Goal: Find specific page/section: Find specific page/section

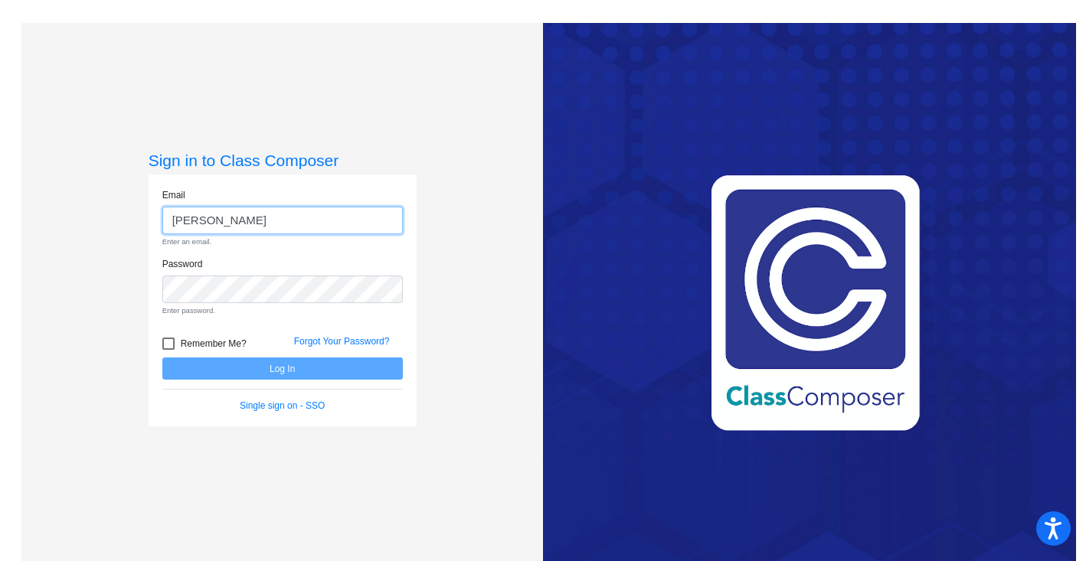
type input "diane.foudy@asd.edu.qa"
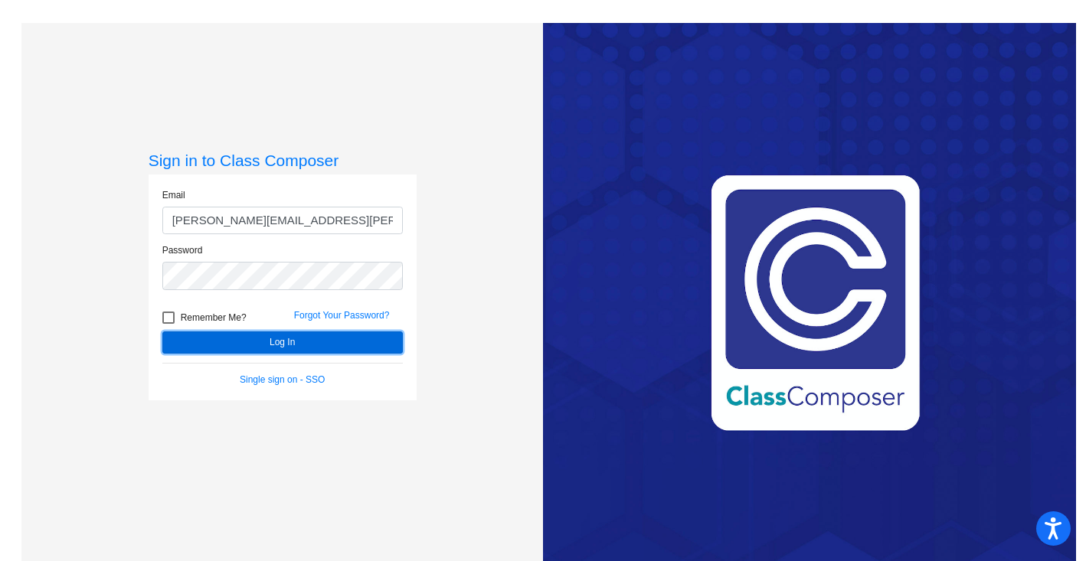
click at [294, 345] on button "Log In" at bounding box center [282, 343] width 240 height 22
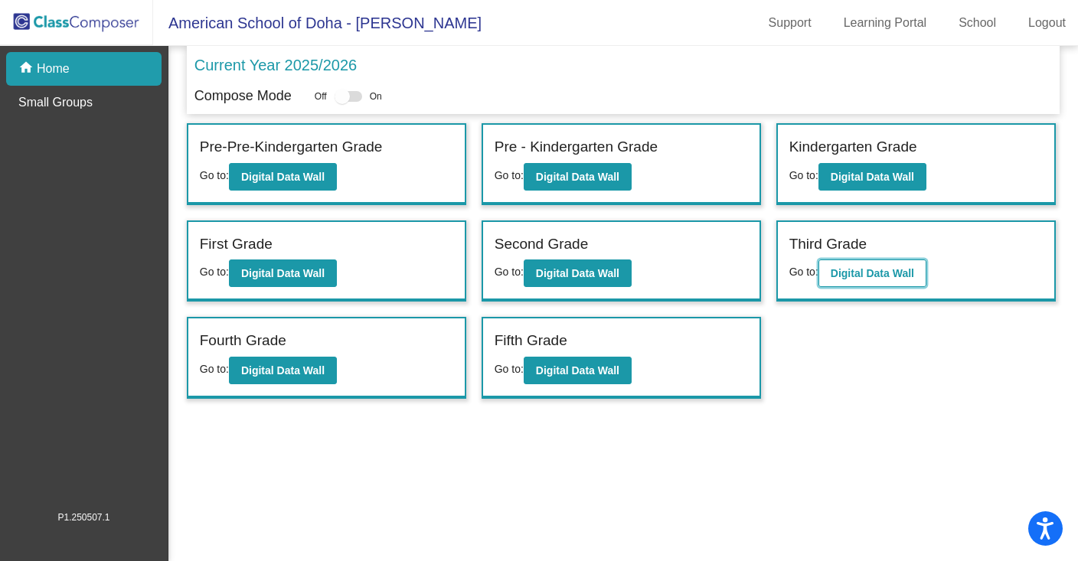
click at [849, 270] on b "Digital Data Wall" at bounding box center [872, 273] width 83 height 12
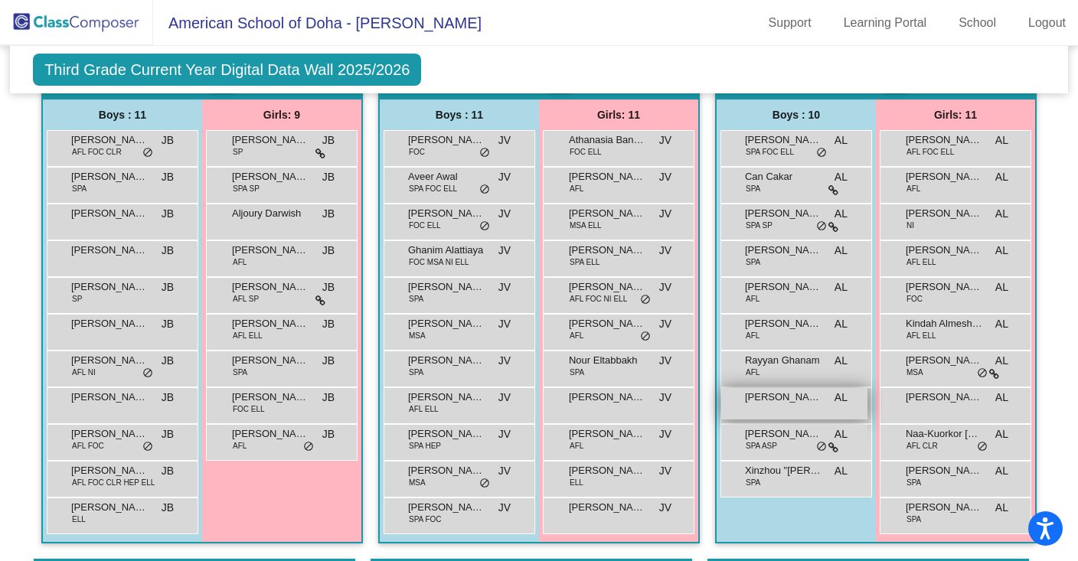
scroll to position [402, 0]
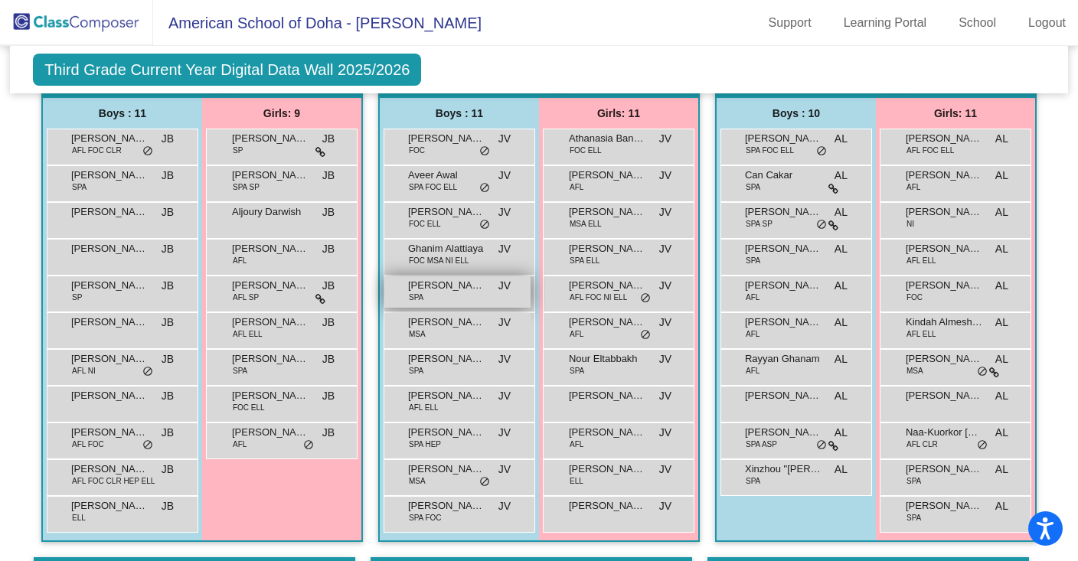
click at [446, 288] on span "Kenzo Widianto" at bounding box center [446, 285] width 77 height 15
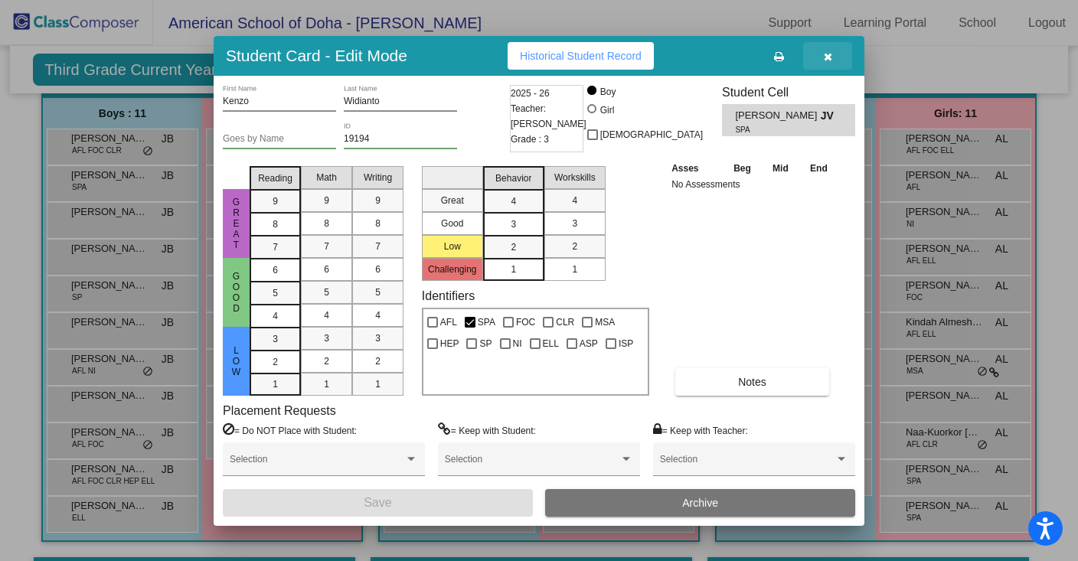
click at [827, 54] on icon "button" at bounding box center [828, 56] width 8 height 11
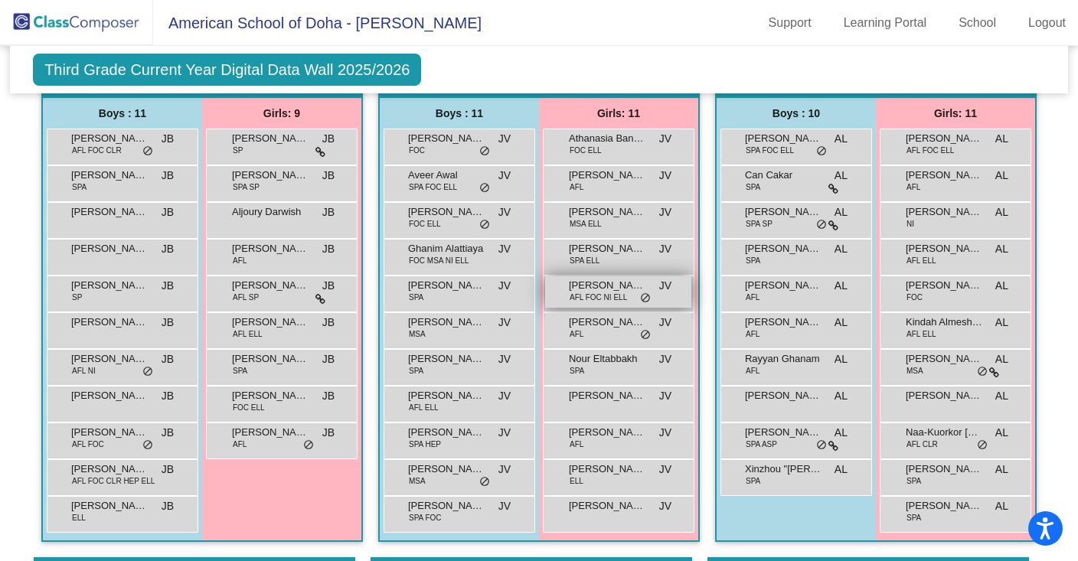
click at [610, 292] on span "AFL FOC NI ELL" at bounding box center [598, 297] width 57 height 11
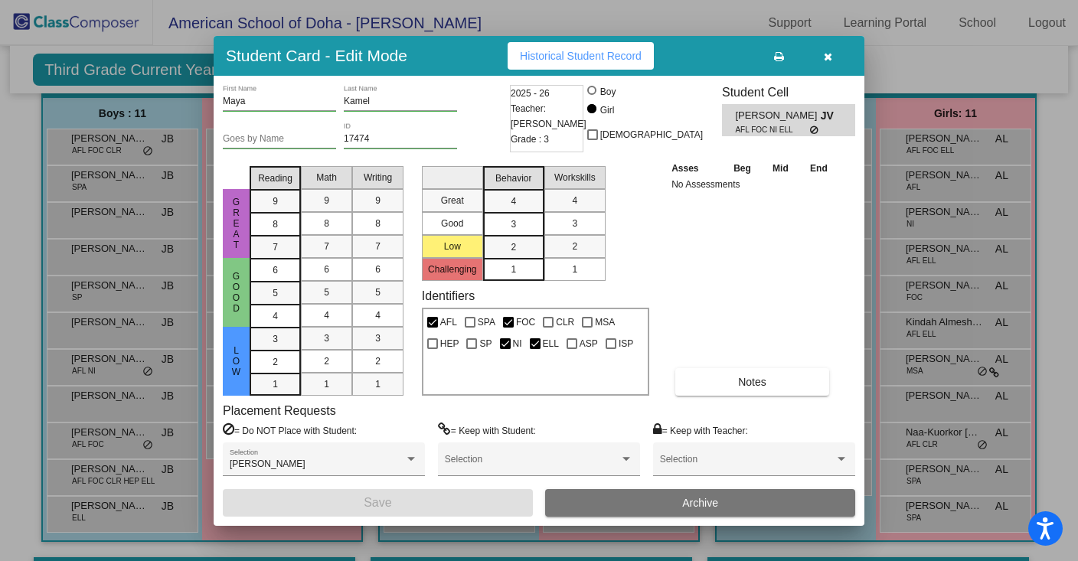
click at [827, 57] on icon "button" at bounding box center [828, 56] width 8 height 11
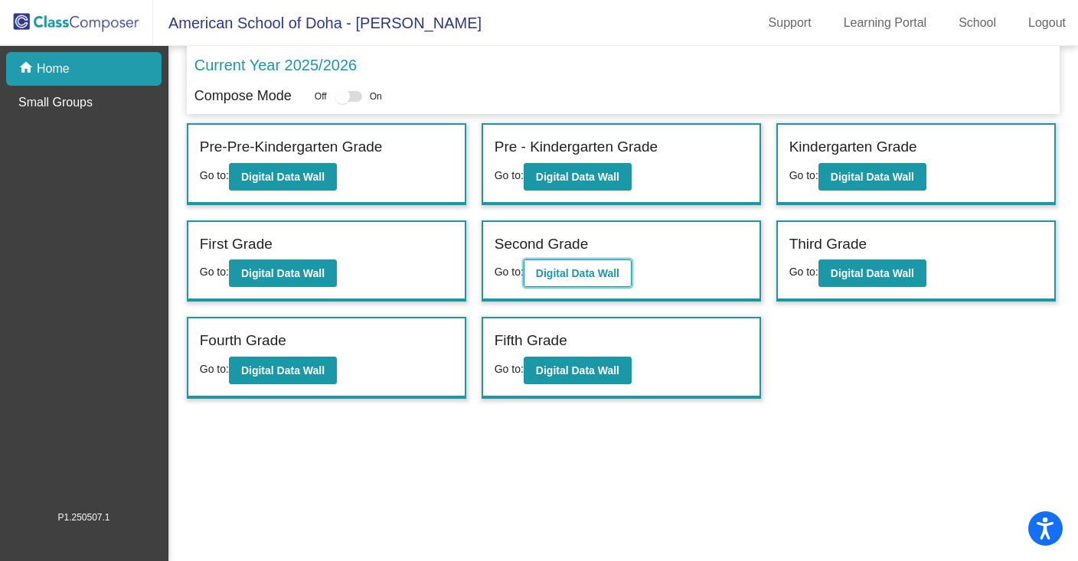
click at [596, 274] on b "Digital Data Wall" at bounding box center [577, 273] width 83 height 12
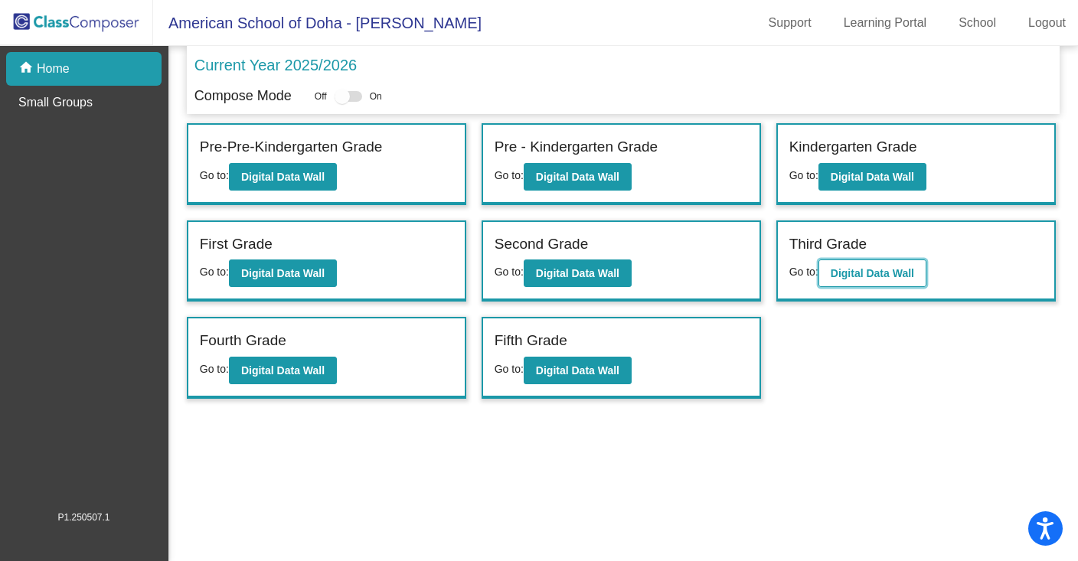
click at [875, 283] on button "Digital Data Wall" at bounding box center [873, 274] width 108 height 28
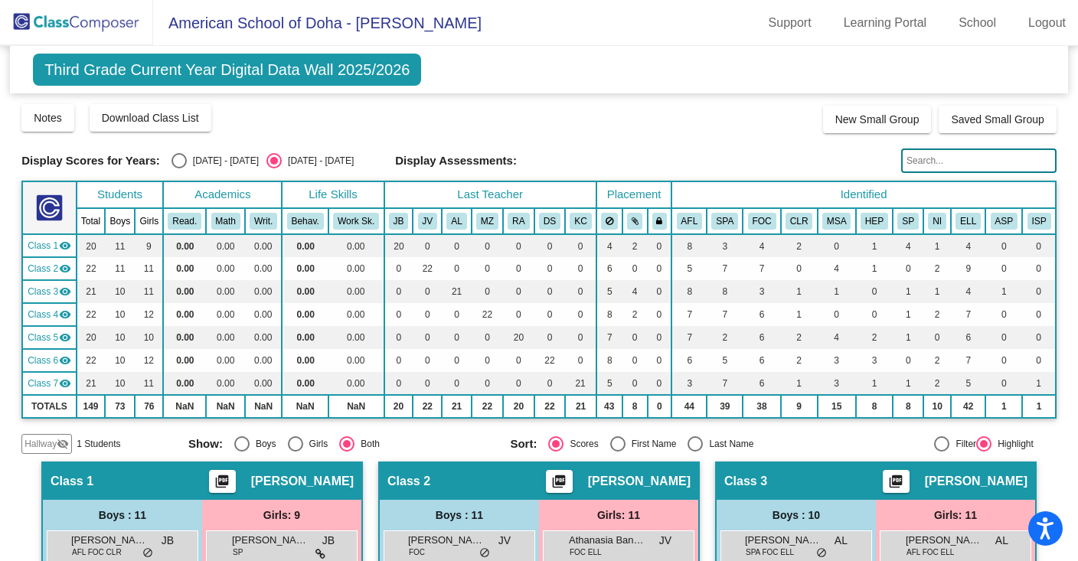
click at [175, 163] on div "Select an option" at bounding box center [179, 160] width 15 height 15
click at [178, 168] on input "2024 - 2025" at bounding box center [178, 168] width 1 height 1
radio input "true"
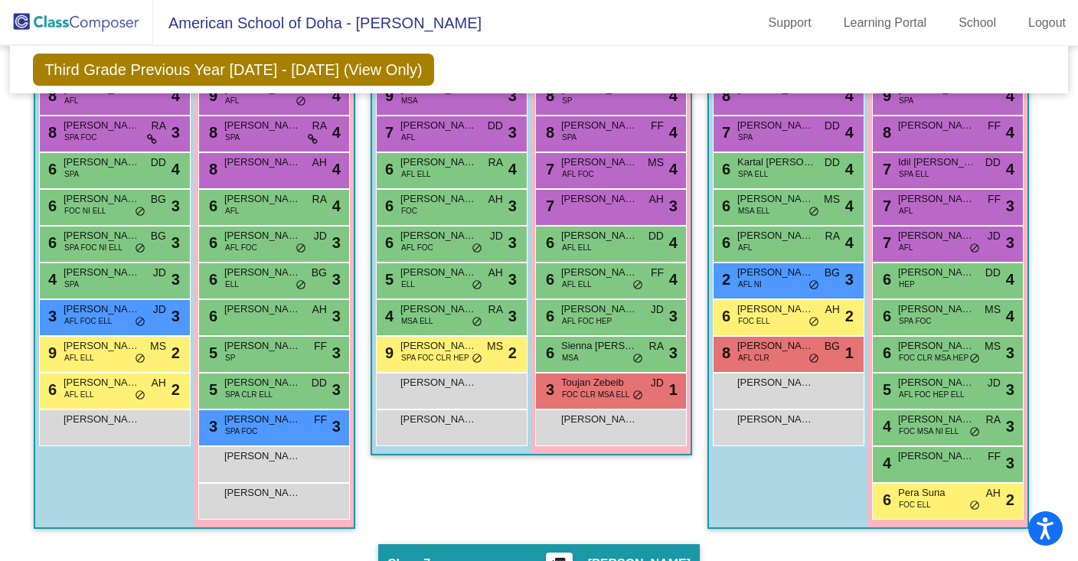
scroll to position [940, 0]
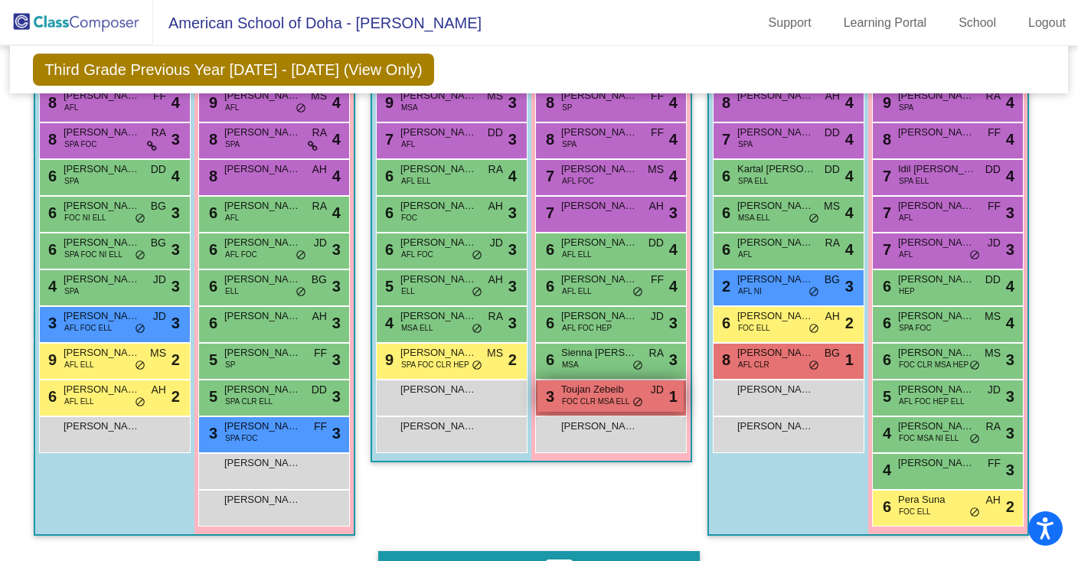
click at [572, 397] on span "Toujan Zebeib" at bounding box center [599, 389] width 77 height 15
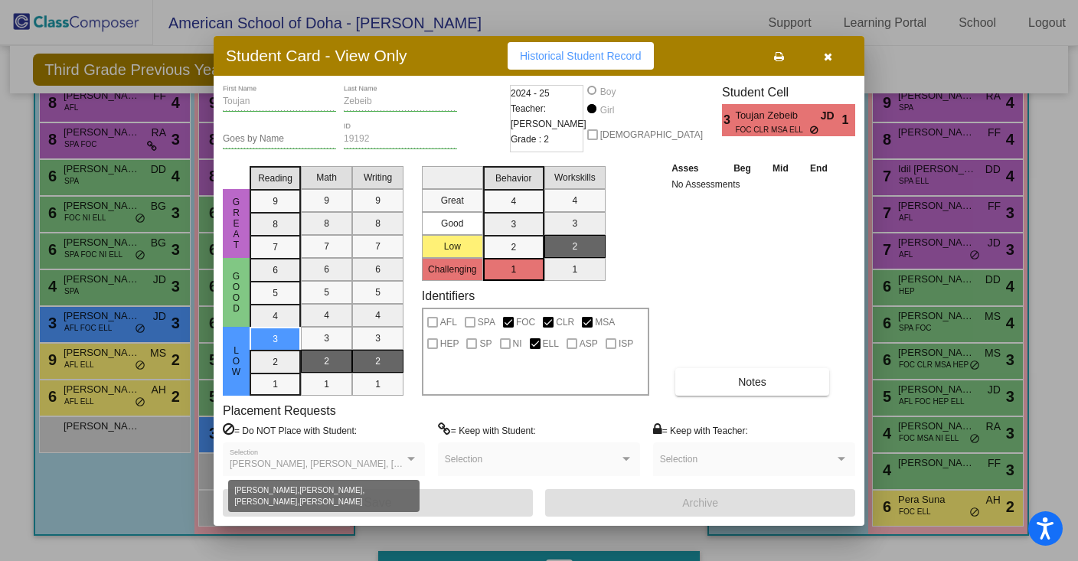
click at [410, 459] on div at bounding box center [411, 459] width 8 height 4
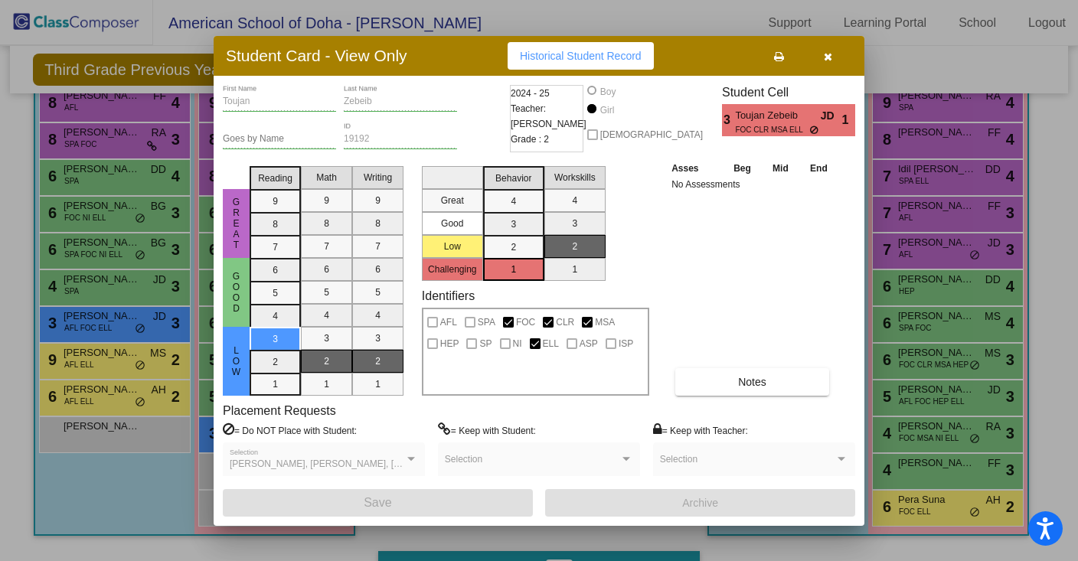
click at [826, 56] on icon "button" at bounding box center [828, 56] width 8 height 11
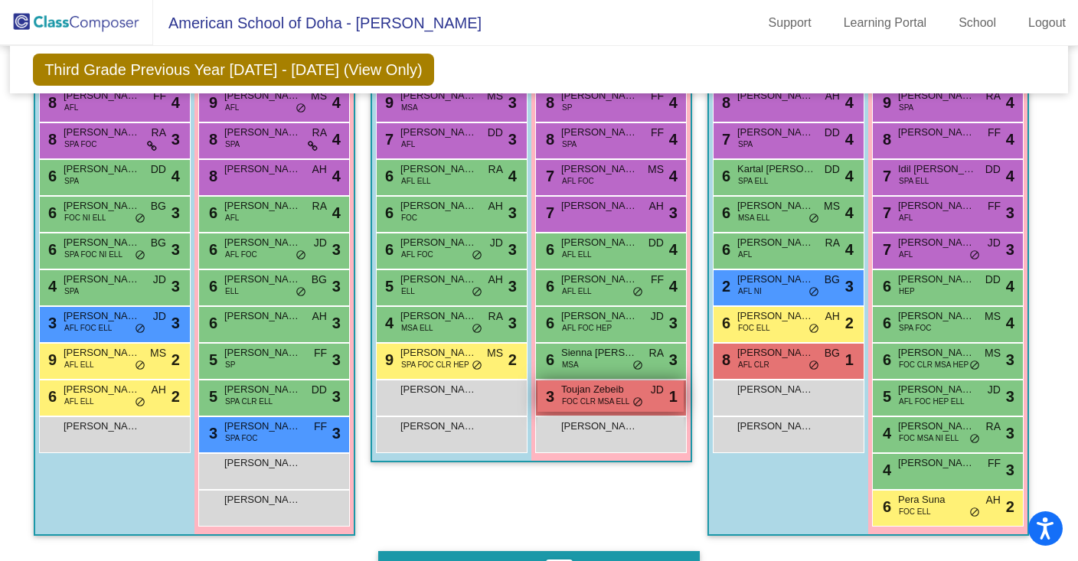
click at [584, 407] on span "FOC CLR MSA ELL" at bounding box center [595, 401] width 67 height 11
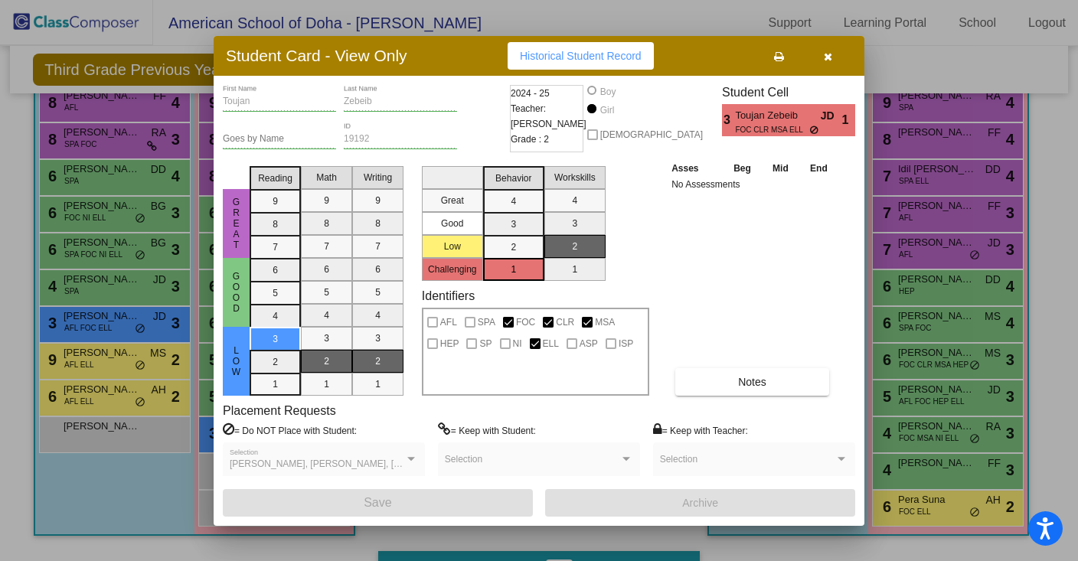
click at [827, 55] on icon "button" at bounding box center [828, 56] width 8 height 11
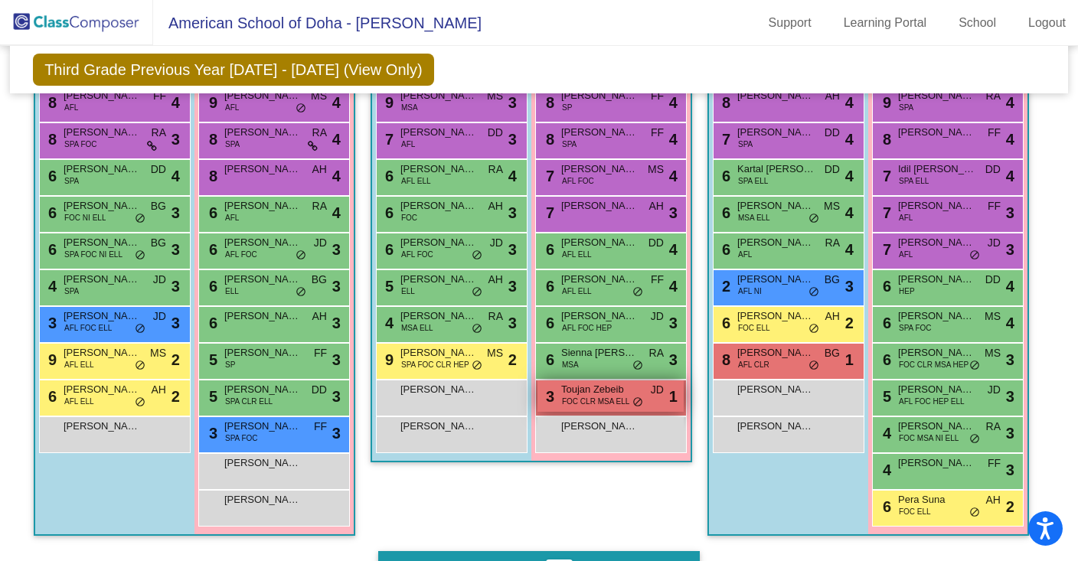
click at [626, 397] on span "Toujan Zebeib" at bounding box center [599, 389] width 77 height 15
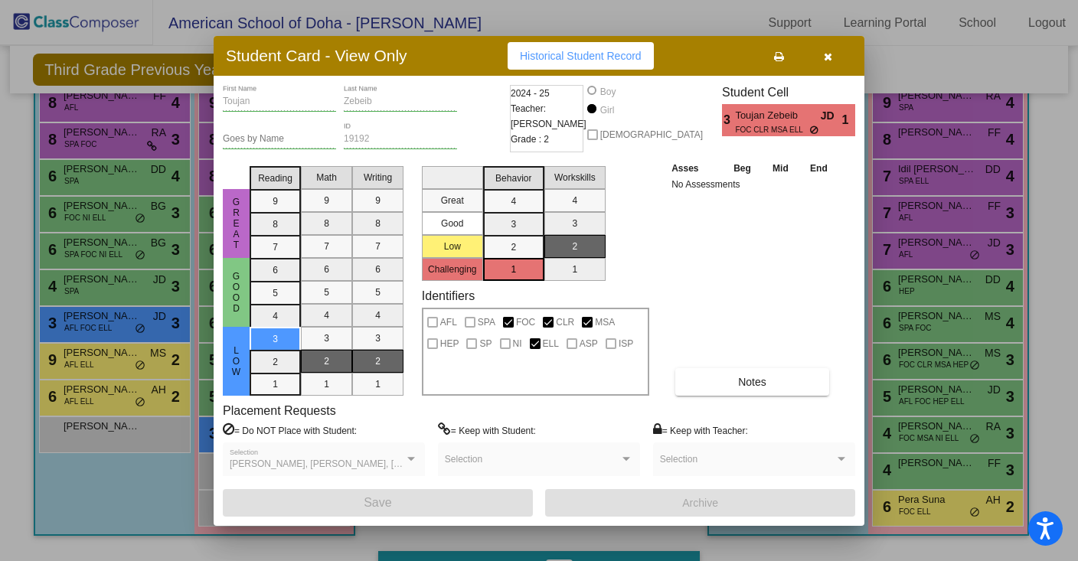
click at [829, 54] on icon "button" at bounding box center [828, 56] width 8 height 11
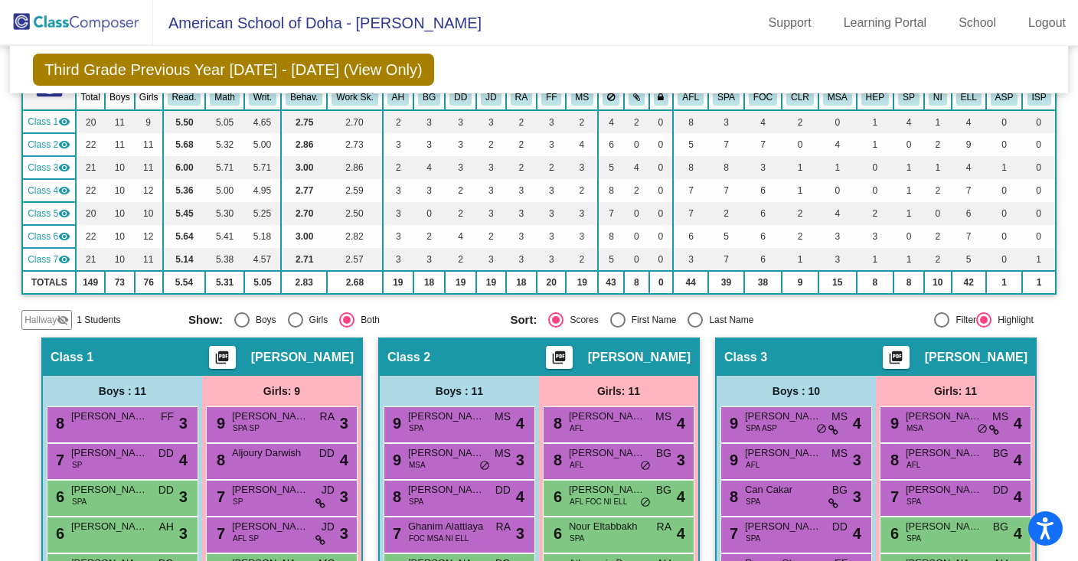
scroll to position [0, 0]
